Goal: Task Accomplishment & Management: Use online tool/utility

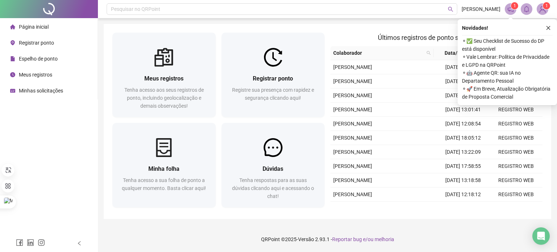
click at [62, 46] on li "Registrar ponto" at bounding box center [48, 43] width 95 height 14
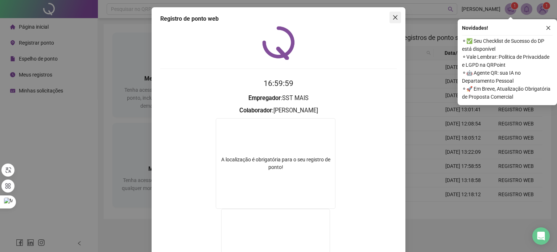
click at [393, 22] on button "Close" at bounding box center [395, 18] width 12 height 12
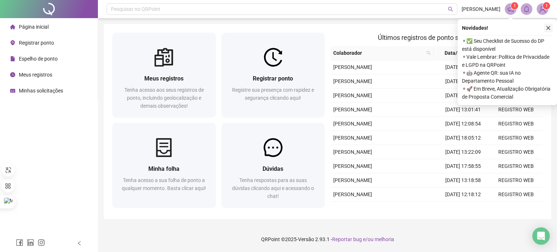
click at [549, 29] on icon "close" at bounding box center [548, 28] width 4 height 4
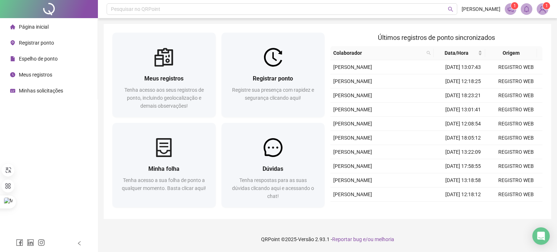
click at [55, 44] on li "Registrar ponto" at bounding box center [48, 43] width 95 height 14
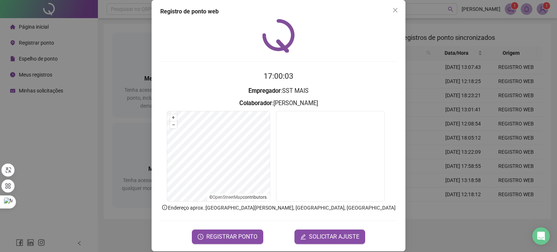
scroll to position [14, 0]
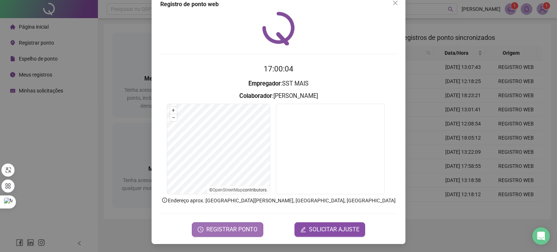
click at [239, 225] on span "REGISTRAR PONTO" at bounding box center [231, 229] width 51 height 9
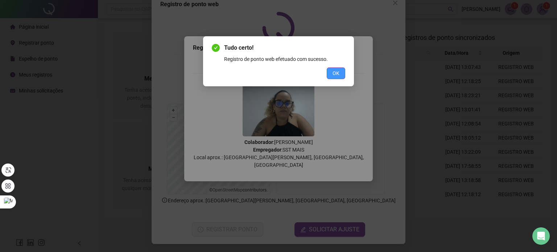
click at [334, 75] on span "OK" at bounding box center [335, 73] width 7 height 8
